Goal: Check status: Check status

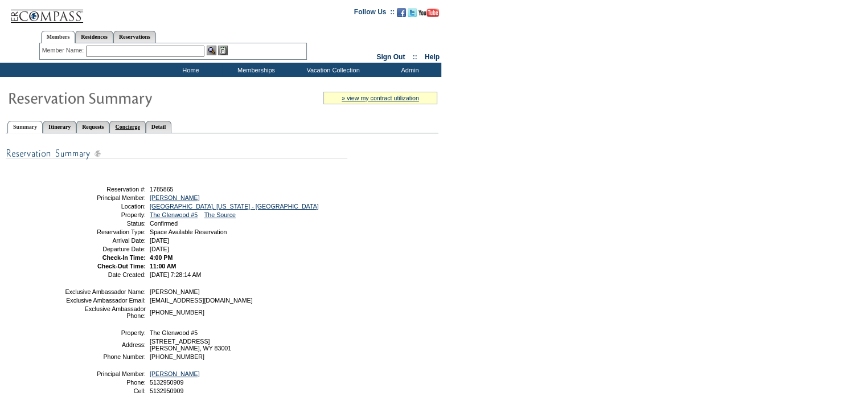
click at [145, 126] on link "Concierge" at bounding box center [127, 127] width 36 height 12
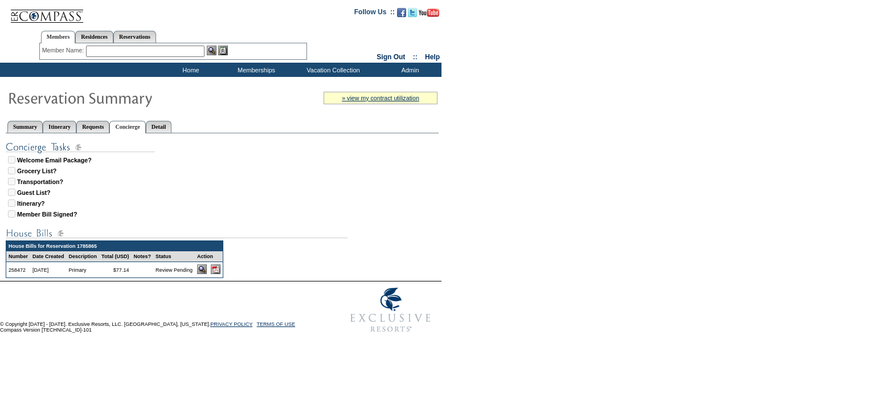
click at [220, 269] on img at bounding box center [216, 269] width 10 height 10
click at [156, 37] on link "Reservations" at bounding box center [134, 37] width 43 height 12
click at [114, 49] on input "text" at bounding box center [108, 51] width 50 height 11
type input "1719740"
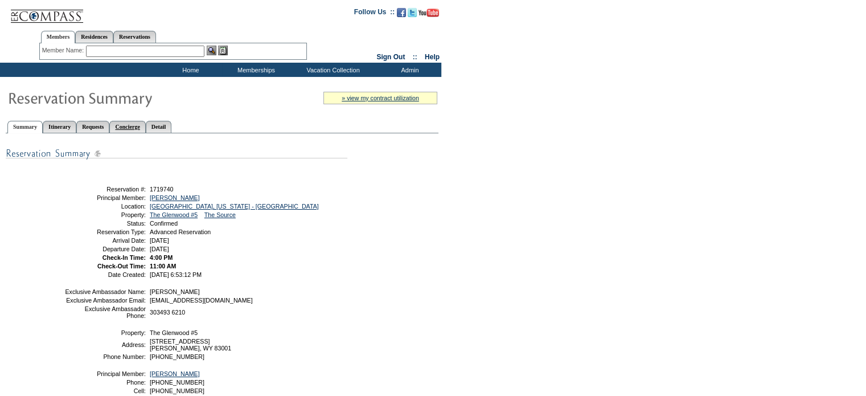
click at [145, 124] on link "Concierge" at bounding box center [127, 127] width 36 height 12
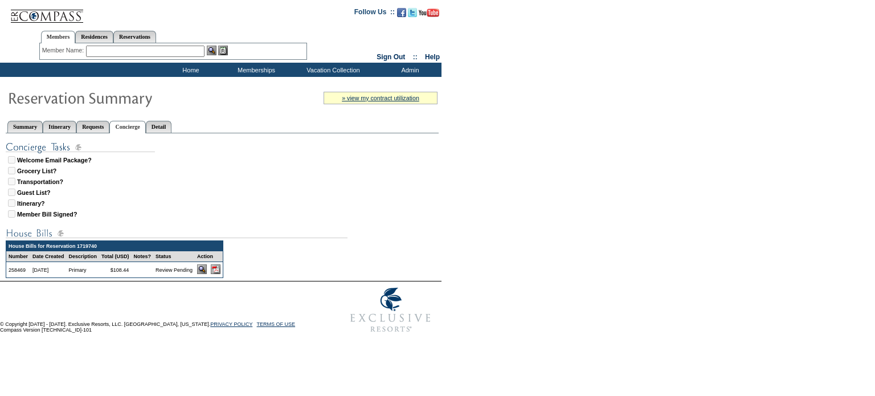
click at [220, 270] on img at bounding box center [216, 269] width 10 height 10
click at [452, 204] on form "Follow Us ::" at bounding box center [437, 169] width 875 height 338
click at [220, 271] on img at bounding box center [216, 269] width 10 height 10
click at [150, 39] on link "Reservations" at bounding box center [134, 37] width 43 height 12
click at [105, 54] on input "text" at bounding box center [108, 51] width 50 height 11
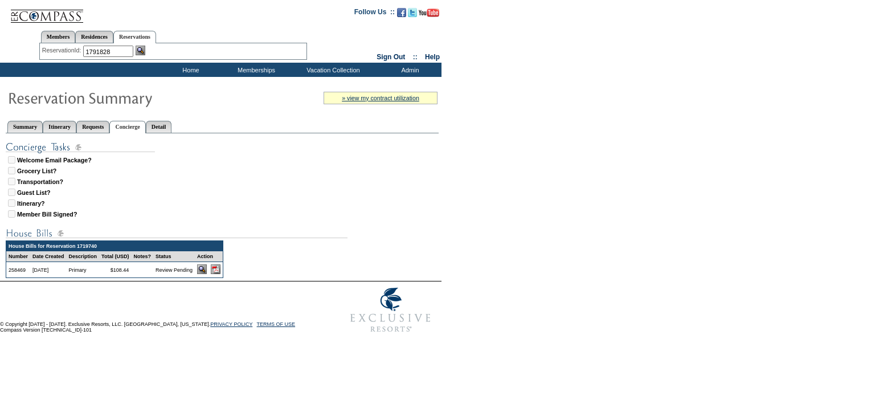
type input "1791828"
